Goal: Task Accomplishment & Management: Use online tool/utility

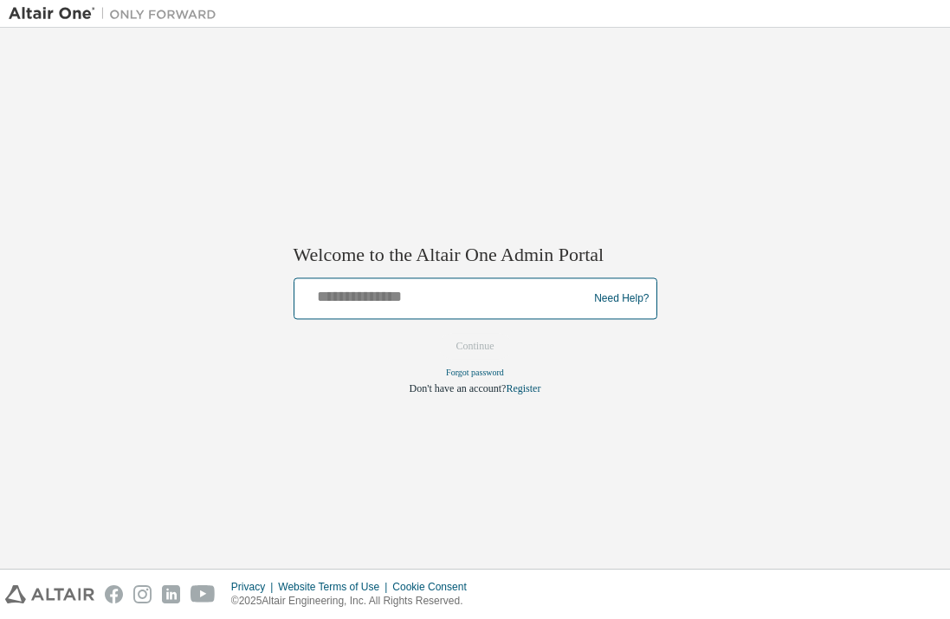
click at [451, 289] on input "text" at bounding box center [444, 294] width 285 height 25
type input "**********"
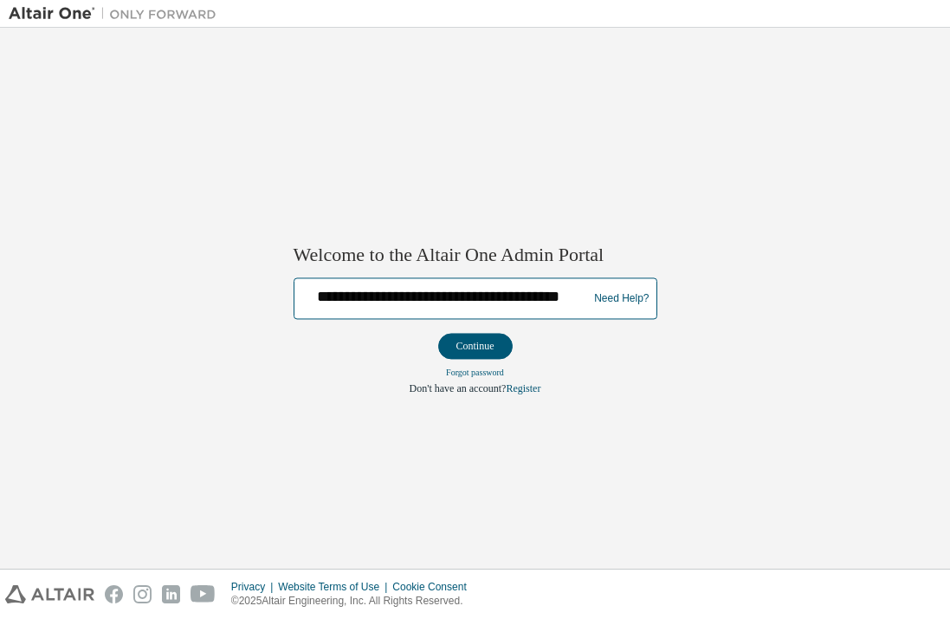
click at [438, 334] on button "Continue" at bounding box center [475, 347] width 75 height 26
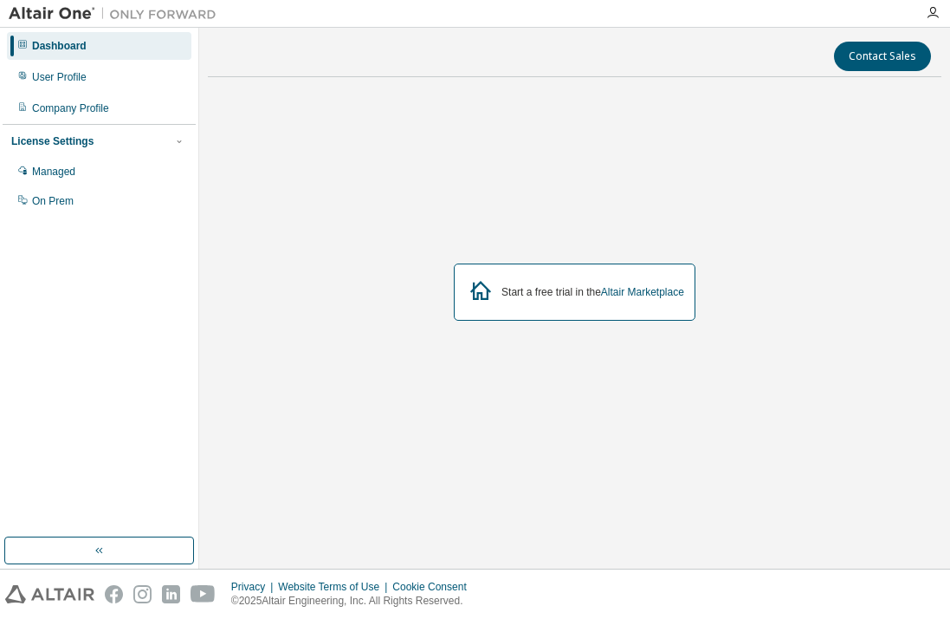
click at [491, 293] on div "Start a free trial in the Altair Marketplace" at bounding box center [575, 291] width 242 height 57
click at [172, 173] on div "Managed" at bounding box center [99, 172] width 185 height 28
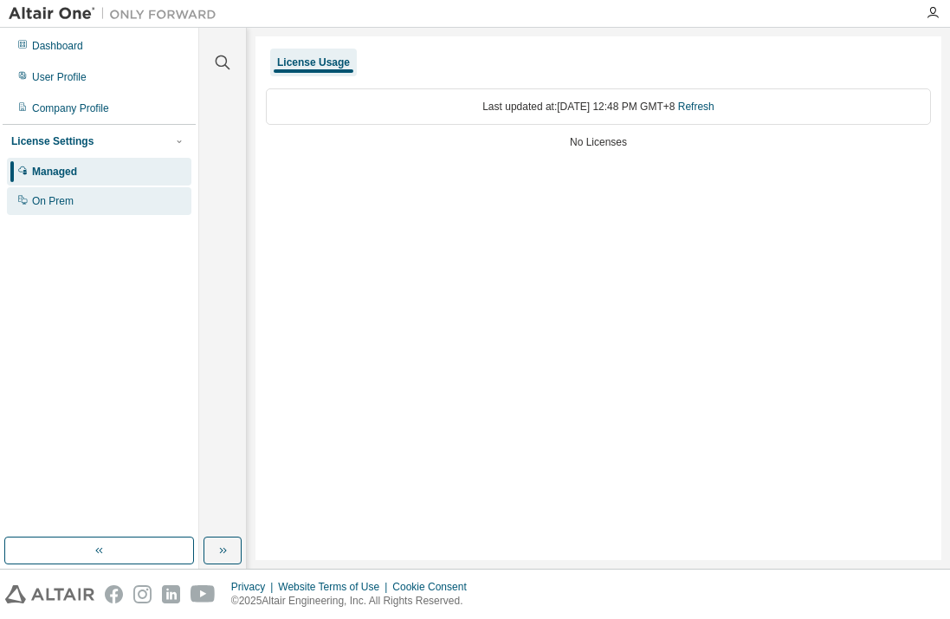
click at [142, 197] on div "On Prem" at bounding box center [99, 201] width 185 height 28
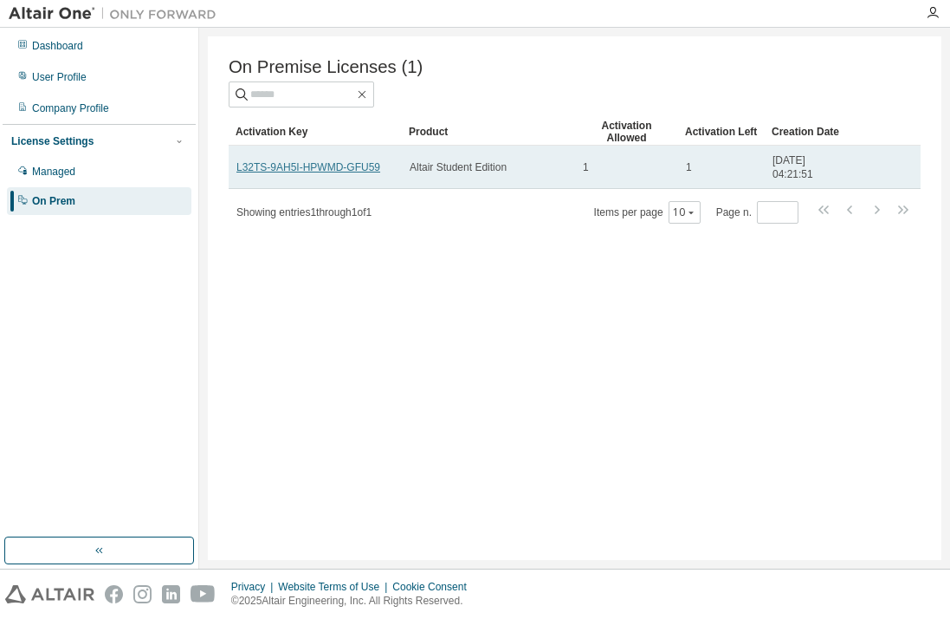
click at [303, 169] on link "L32TS-9AH5I-HPWMD-GFU59" at bounding box center [309, 167] width 144 height 12
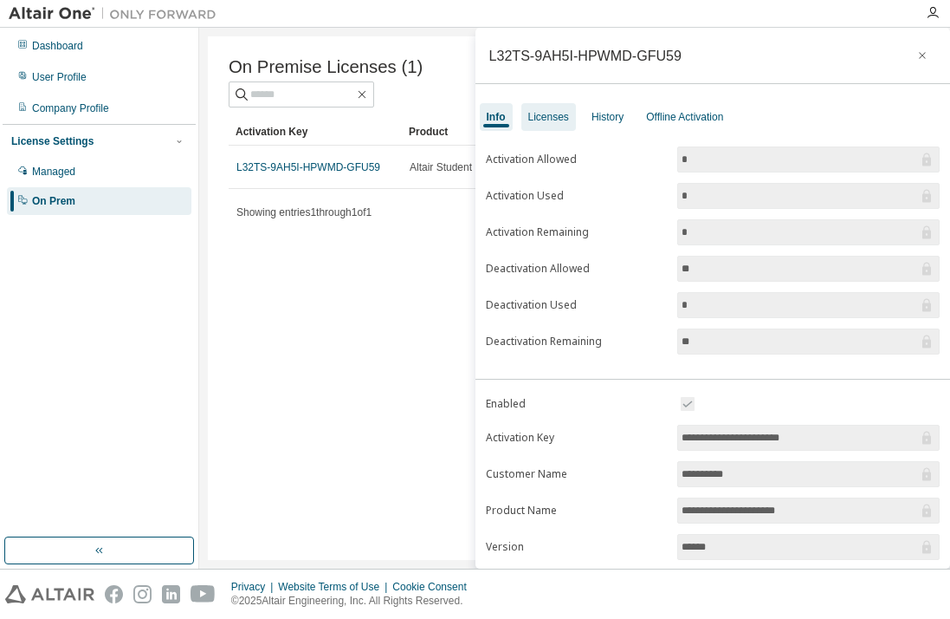
click at [547, 107] on div "Licenses" at bounding box center [549, 117] width 55 height 28
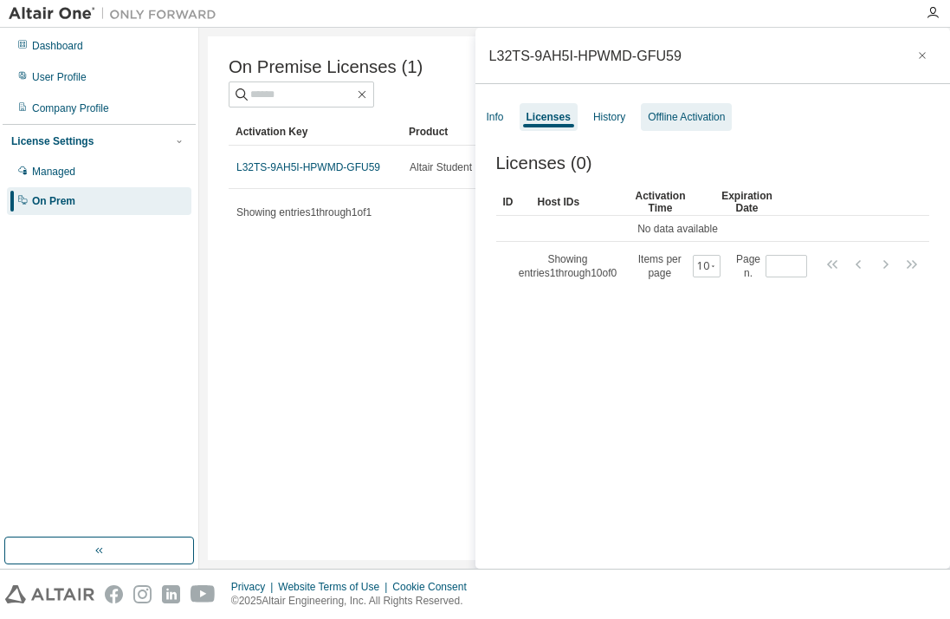
click at [706, 113] on div "Offline Activation" at bounding box center [686, 117] width 77 height 14
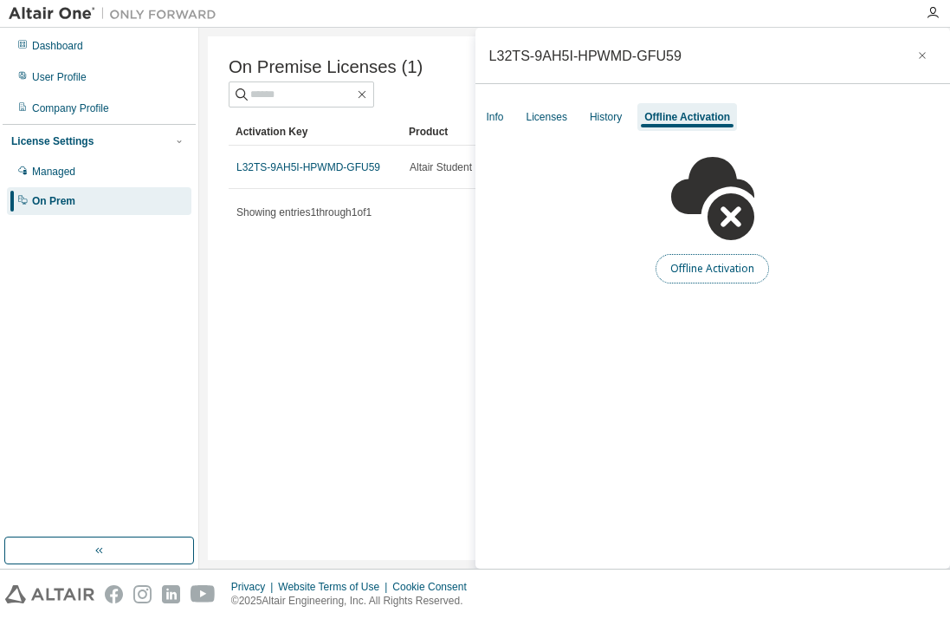
click at [751, 259] on button "Offline Activation" at bounding box center [712, 268] width 113 height 29
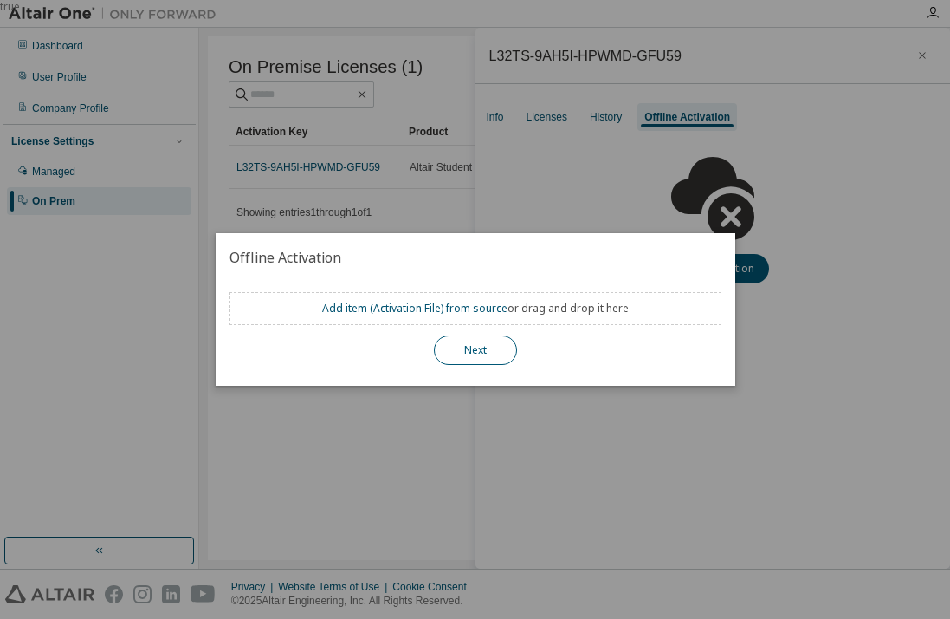
click at [458, 353] on button "Next" at bounding box center [475, 349] width 83 height 29
click at [474, 360] on button "Next" at bounding box center [475, 349] width 83 height 29
click at [671, 89] on div "true" at bounding box center [475, 309] width 950 height 619
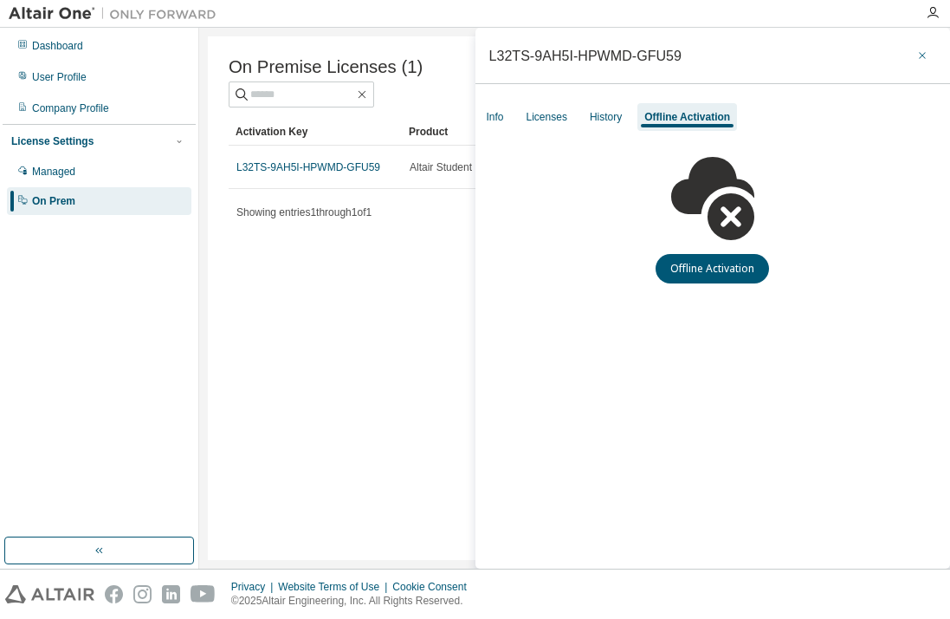
click at [925, 53] on icon "button" at bounding box center [923, 56] width 12 height 14
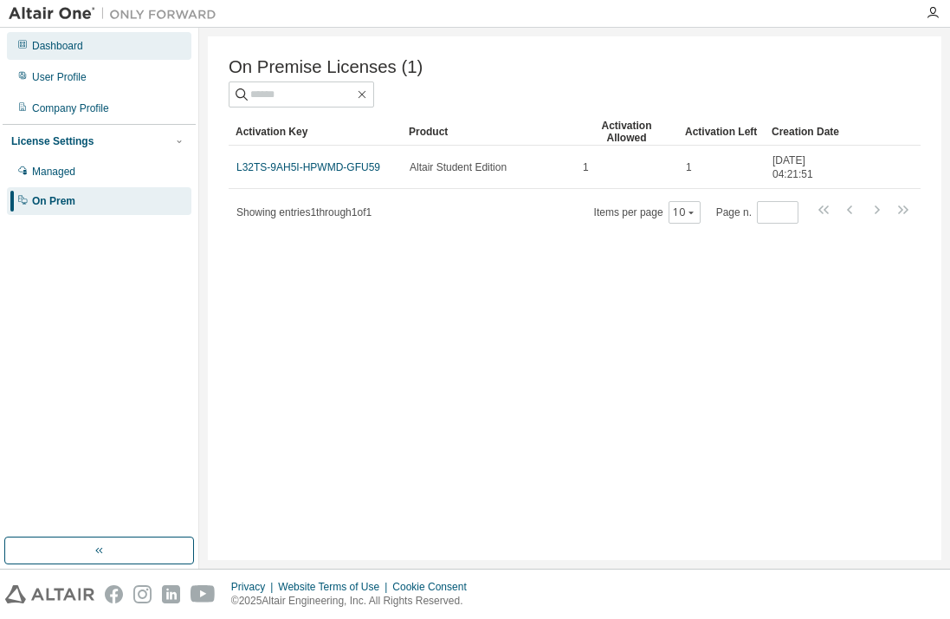
click at [139, 50] on div "Dashboard" at bounding box center [99, 46] width 185 height 28
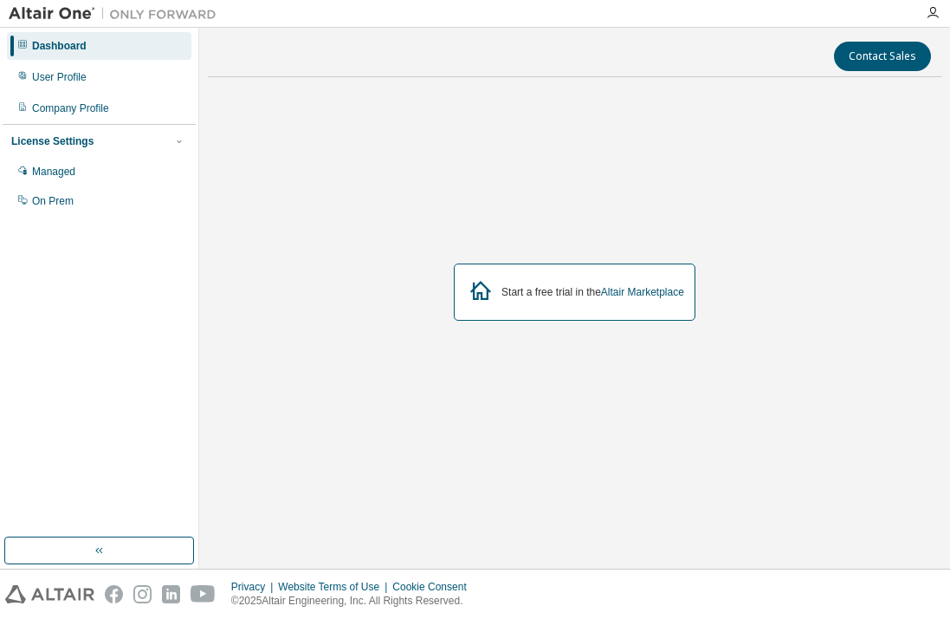
click at [539, 270] on div "Start a free trial in the Altair Marketplace" at bounding box center [575, 291] width 242 height 57
click at [542, 296] on div "Start a free trial in the Altair Marketplace" at bounding box center [593, 292] width 183 height 14
click at [465, 285] on icon at bounding box center [480, 290] width 31 height 31
click at [471, 284] on icon at bounding box center [480, 290] width 21 height 19
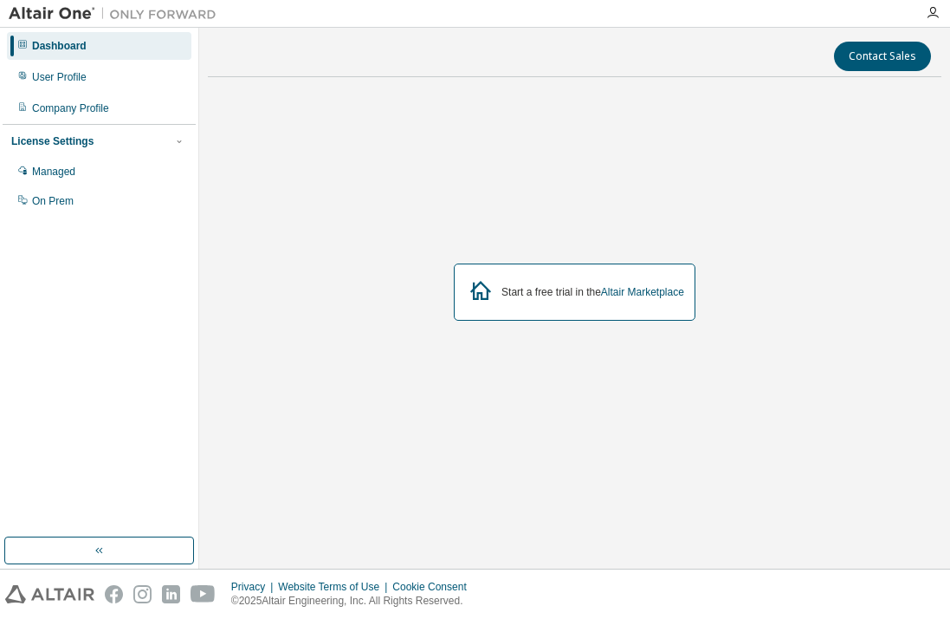
click at [483, 291] on icon at bounding box center [480, 290] width 31 height 31
click at [147, 549] on button "button" at bounding box center [99, 550] width 190 height 28
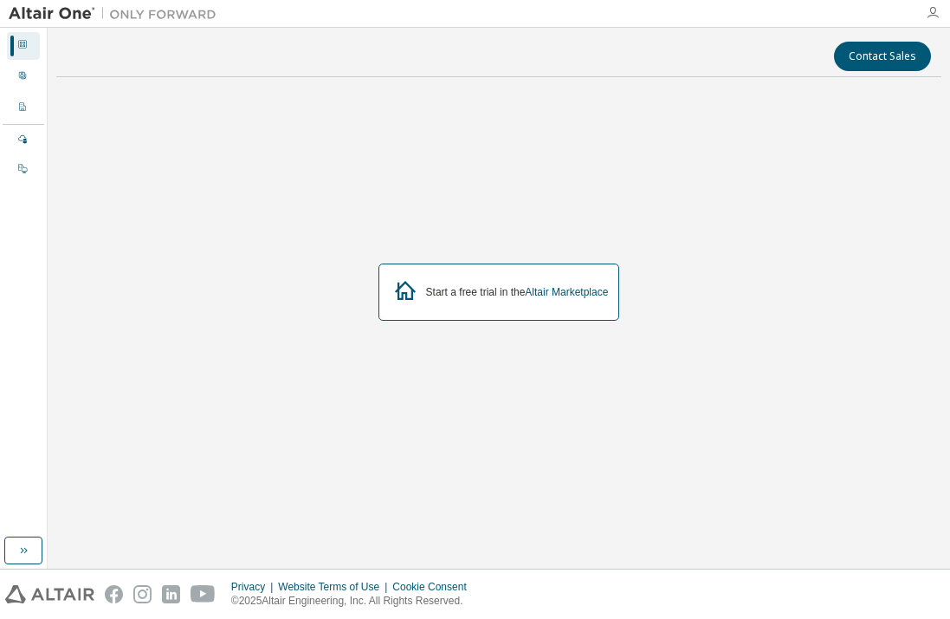
click at [928, 12] on icon "button" at bounding box center [933, 13] width 14 height 14
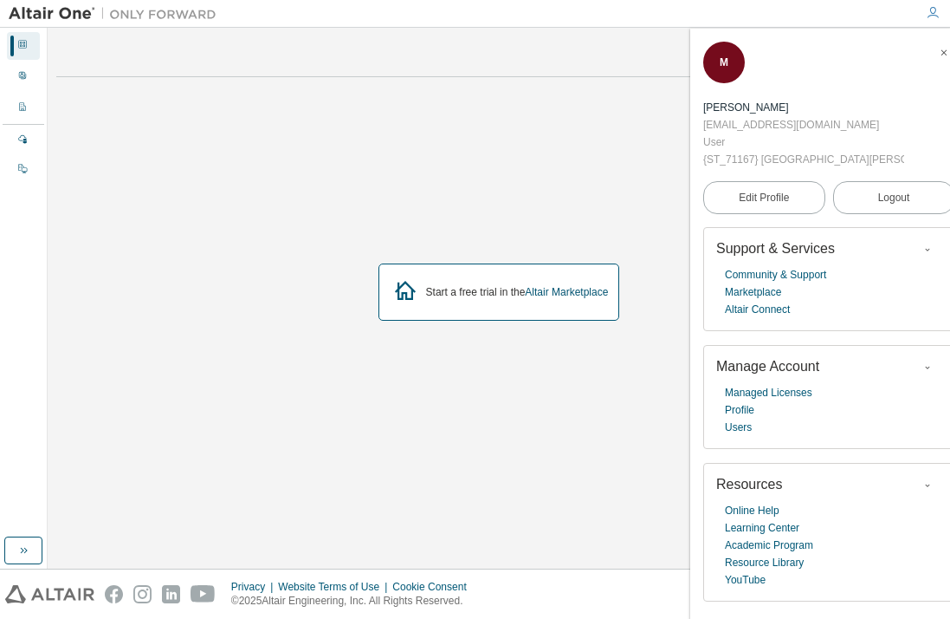
click at [939, 55] on icon "button" at bounding box center [944, 53] width 10 height 10
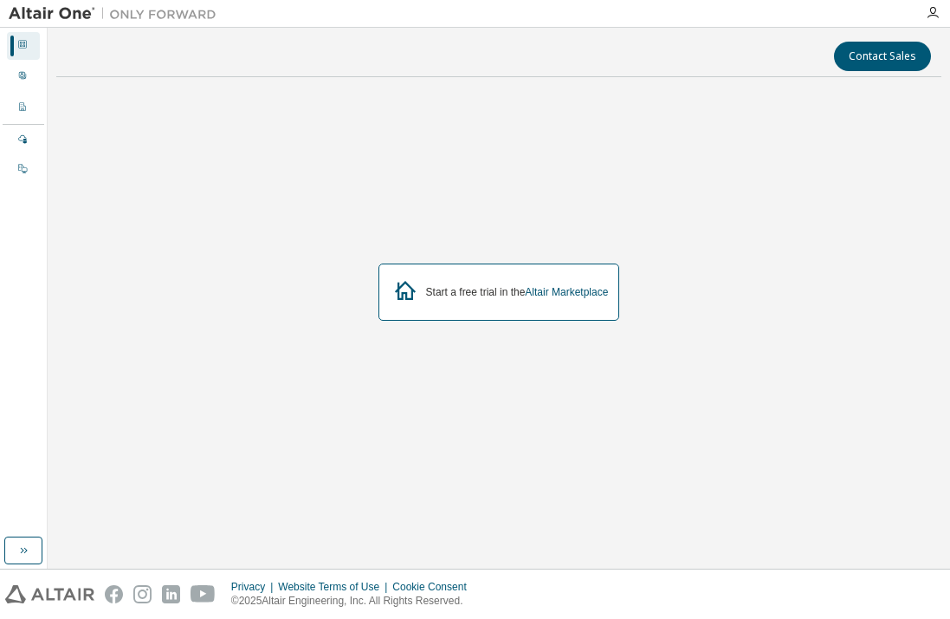
click at [931, 24] on div at bounding box center [933, 13] width 35 height 26
click at [931, 17] on icon "button" at bounding box center [933, 13] width 14 height 14
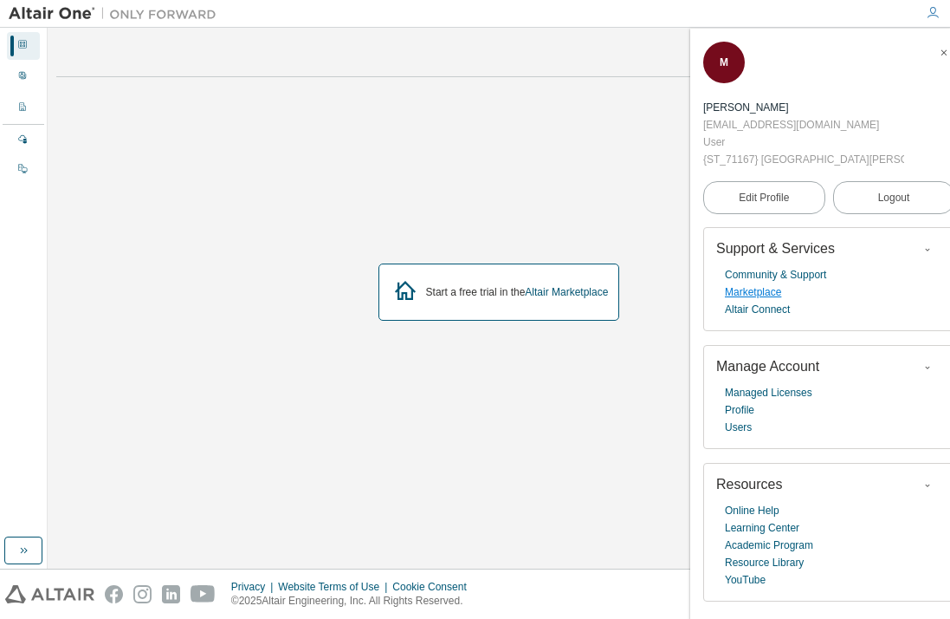
click at [765, 295] on link "Marketplace" at bounding box center [753, 291] width 56 height 17
